Goal: Find specific fact: Find specific fact

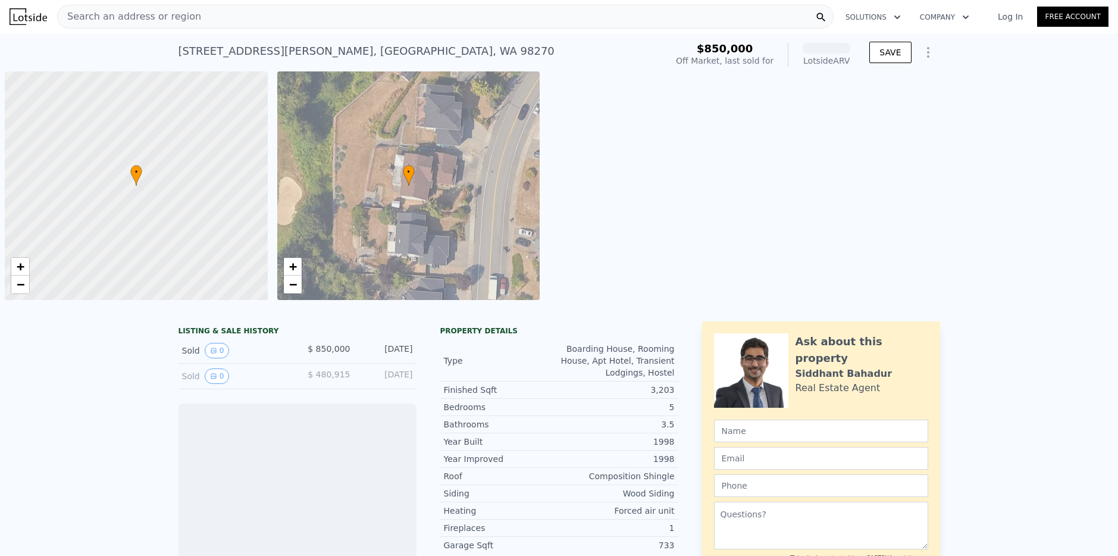
scroll to position [0, 5]
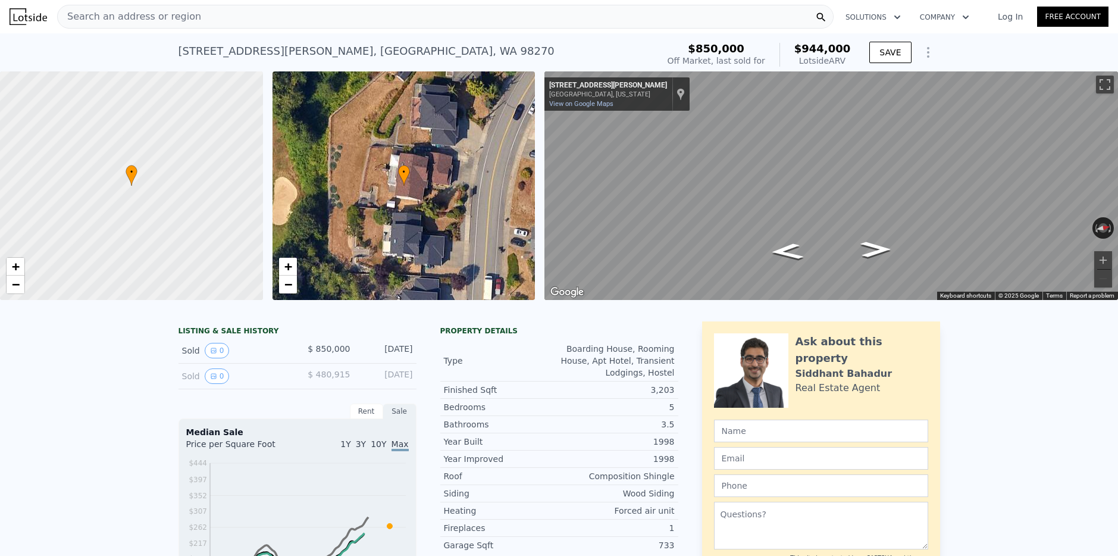
click at [123, 12] on span "Search an address or region" at bounding box center [129, 17] width 143 height 14
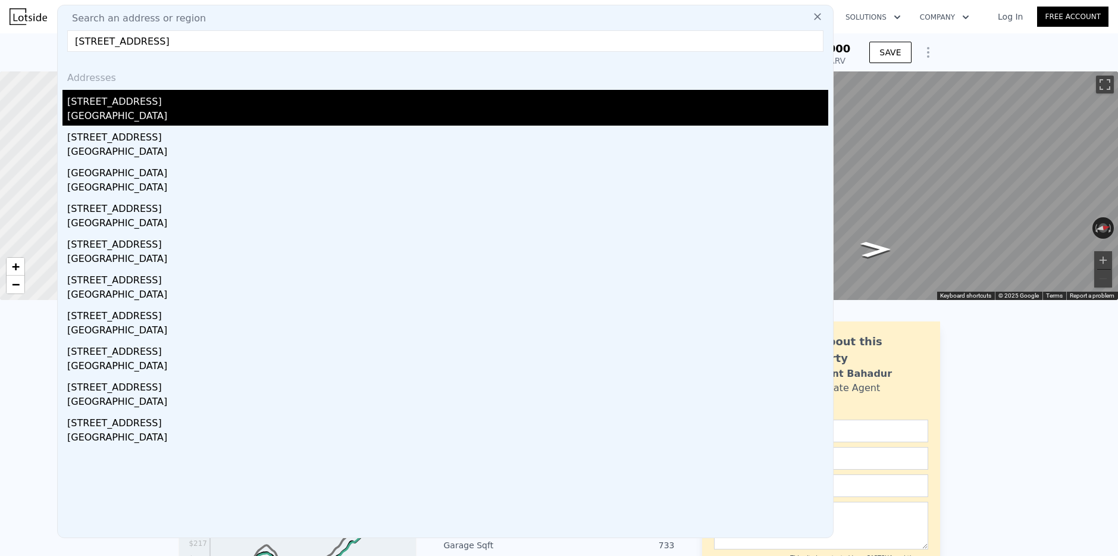
type input "[STREET_ADDRESS]"
click at [115, 101] on div "[STREET_ADDRESS]" at bounding box center [447, 99] width 761 height 19
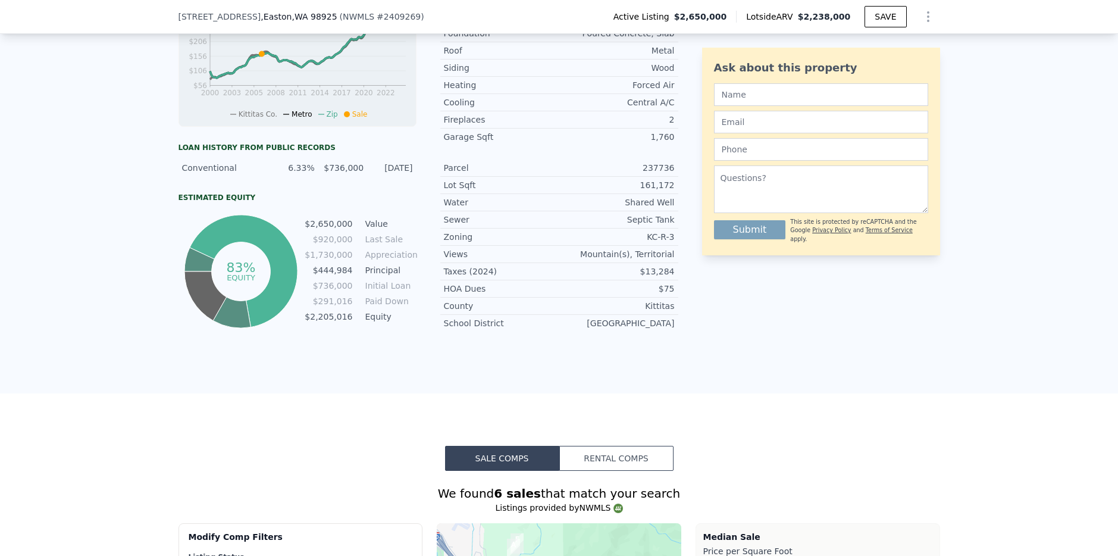
scroll to position [543, 0]
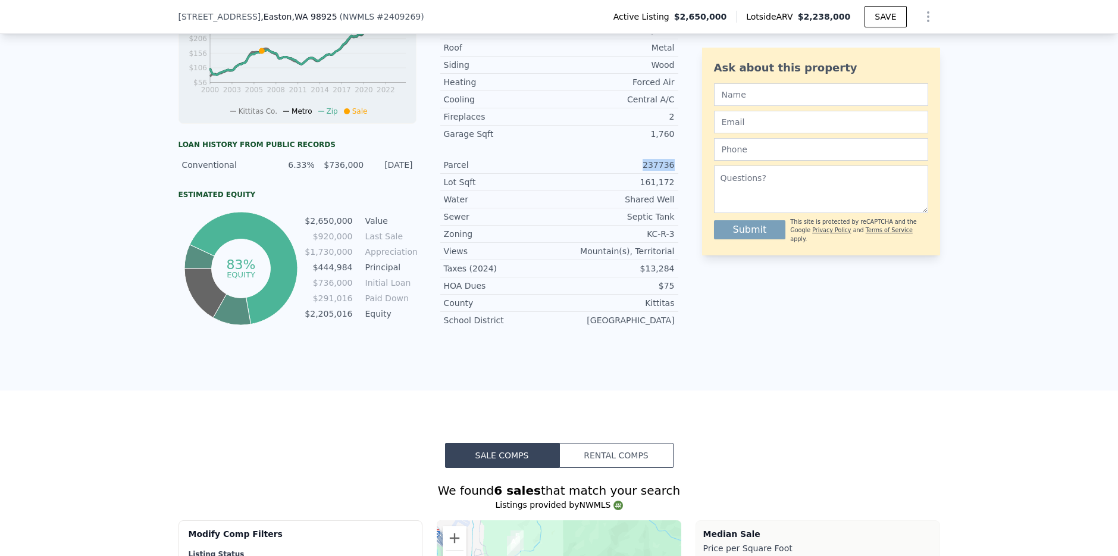
drag, startPoint x: 646, startPoint y: 163, endPoint x: 677, endPoint y: 161, distance: 31.0
click at [677, 161] on div "Parcel 237736" at bounding box center [559, 165] width 238 height 17
copy div "237736"
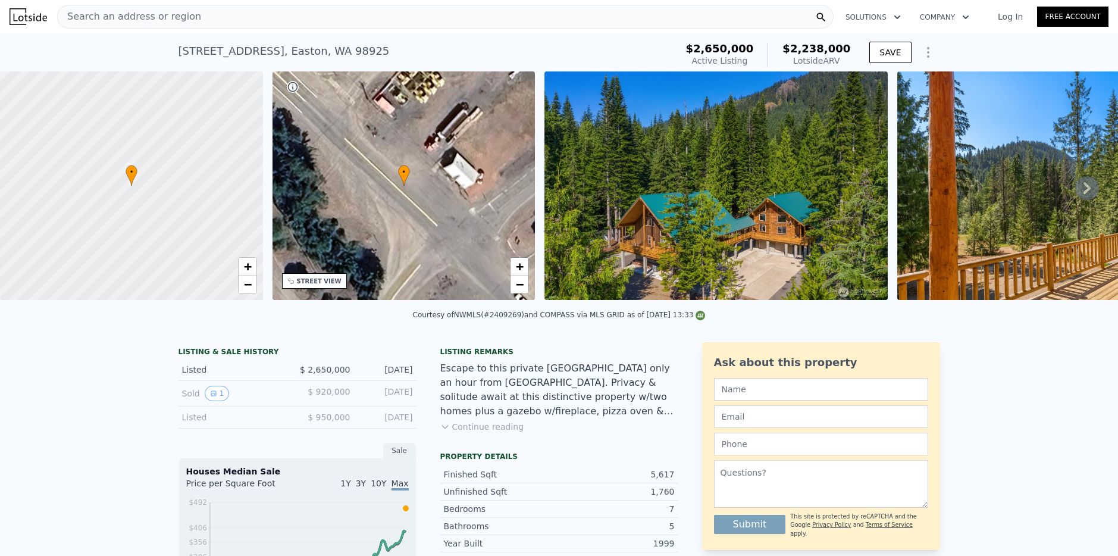
click at [683, 220] on img at bounding box center [716, 185] width 343 height 229
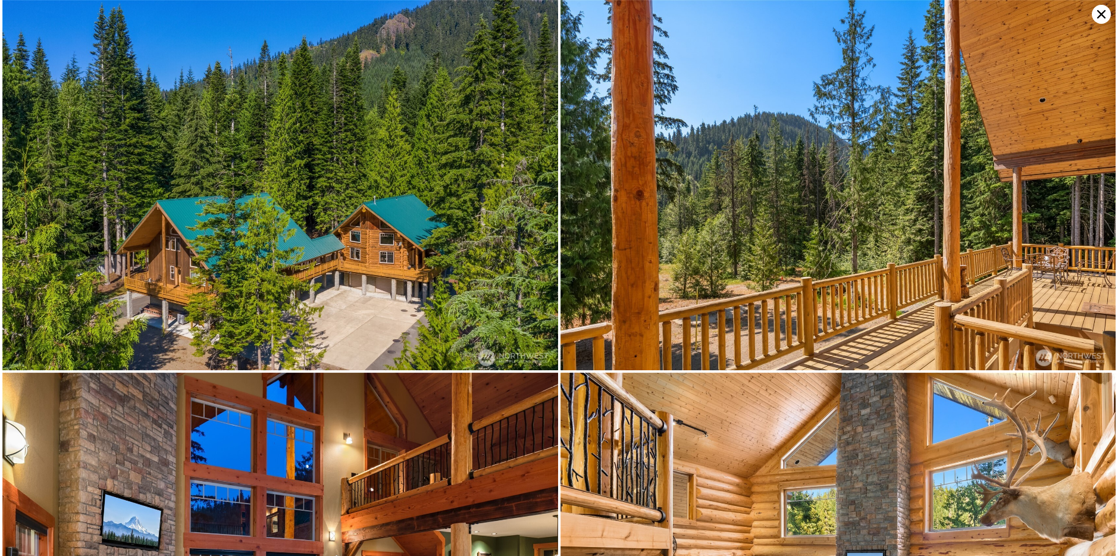
click at [336, 246] on img at bounding box center [280, 185] width 556 height 370
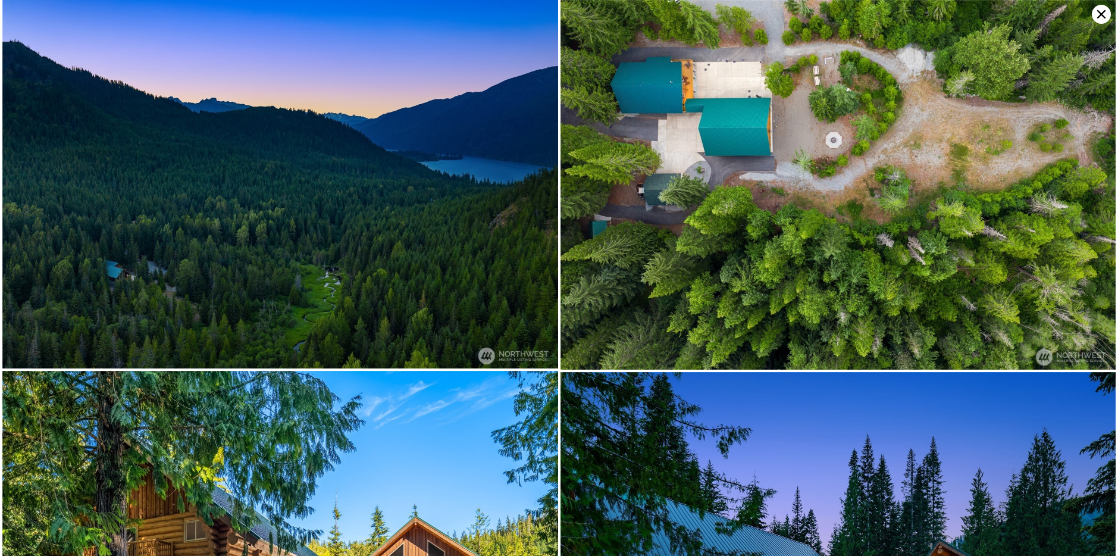
scroll to position [5776, 0]
